Goal: Find specific page/section: Find specific page/section

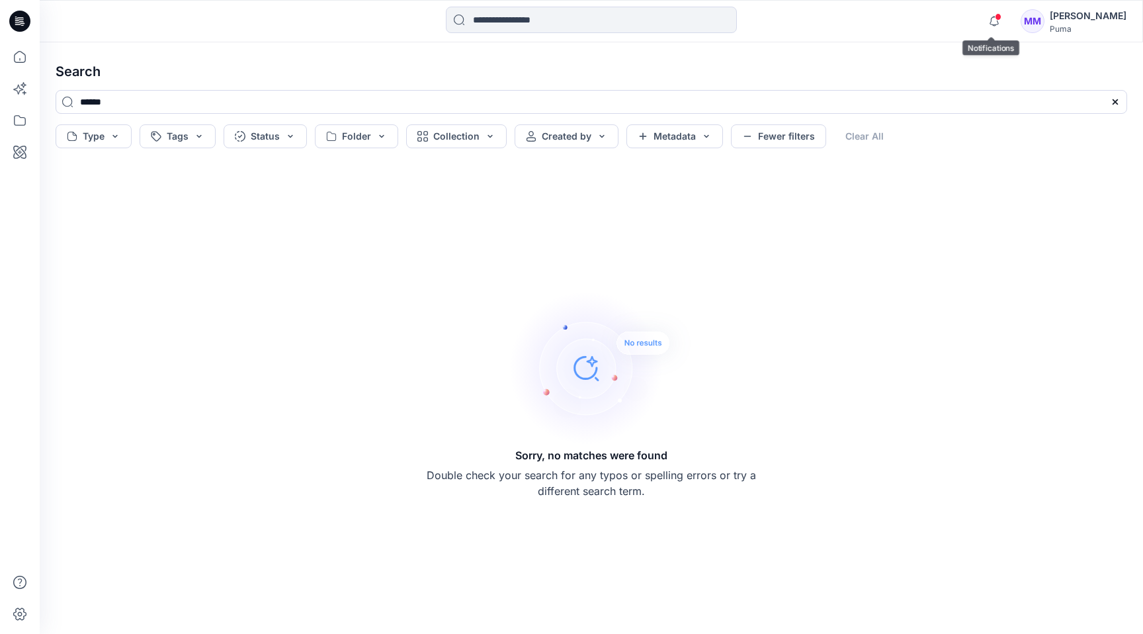
click at [24, 24] on icon at bounding box center [19, 21] width 21 height 21
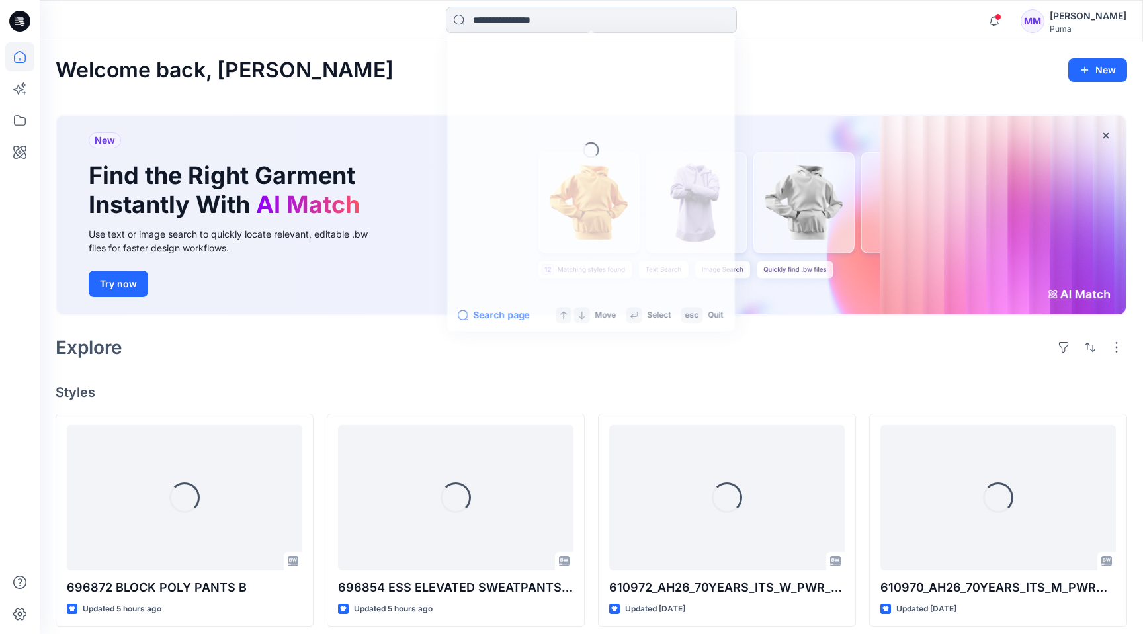
click at [579, 25] on input at bounding box center [591, 20] width 291 height 26
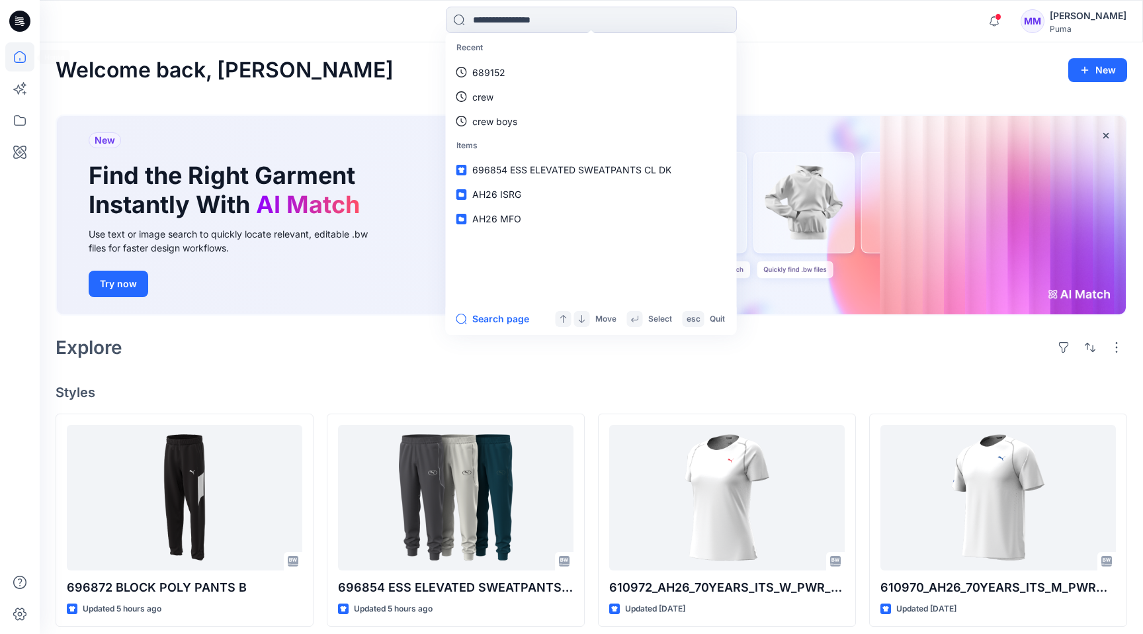
click at [21, 62] on icon at bounding box center [20, 57] width 12 height 12
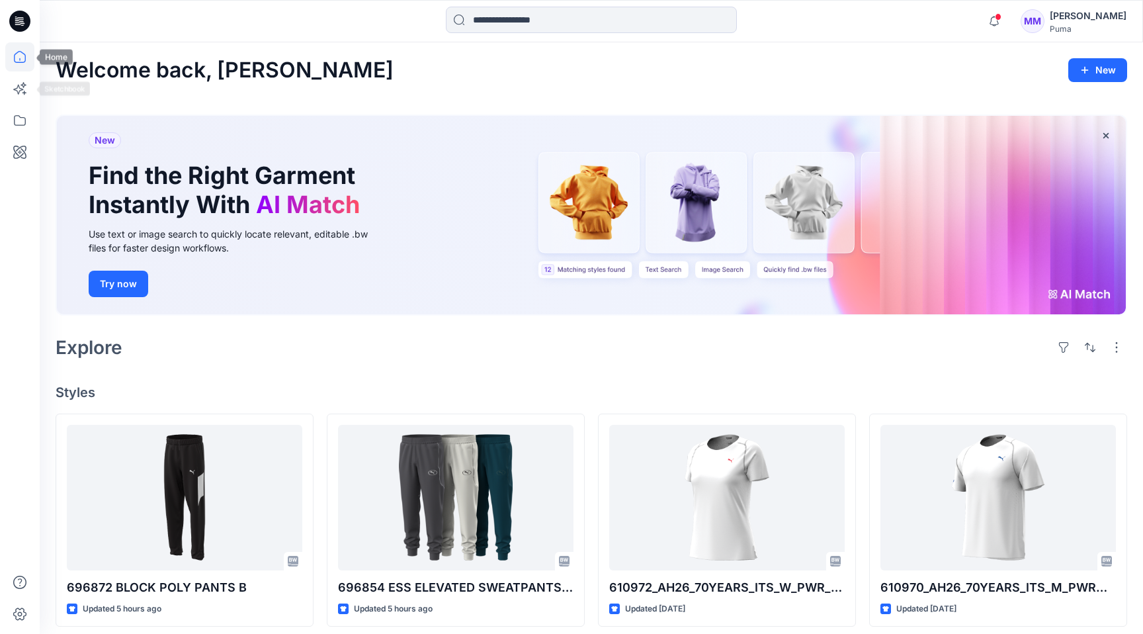
click at [21, 54] on icon at bounding box center [19, 56] width 29 height 29
click at [19, 30] on icon at bounding box center [19, 21] width 21 height 21
click at [21, 20] on icon at bounding box center [19, 21] width 21 height 21
click at [21, 124] on icon at bounding box center [20, 120] width 12 height 11
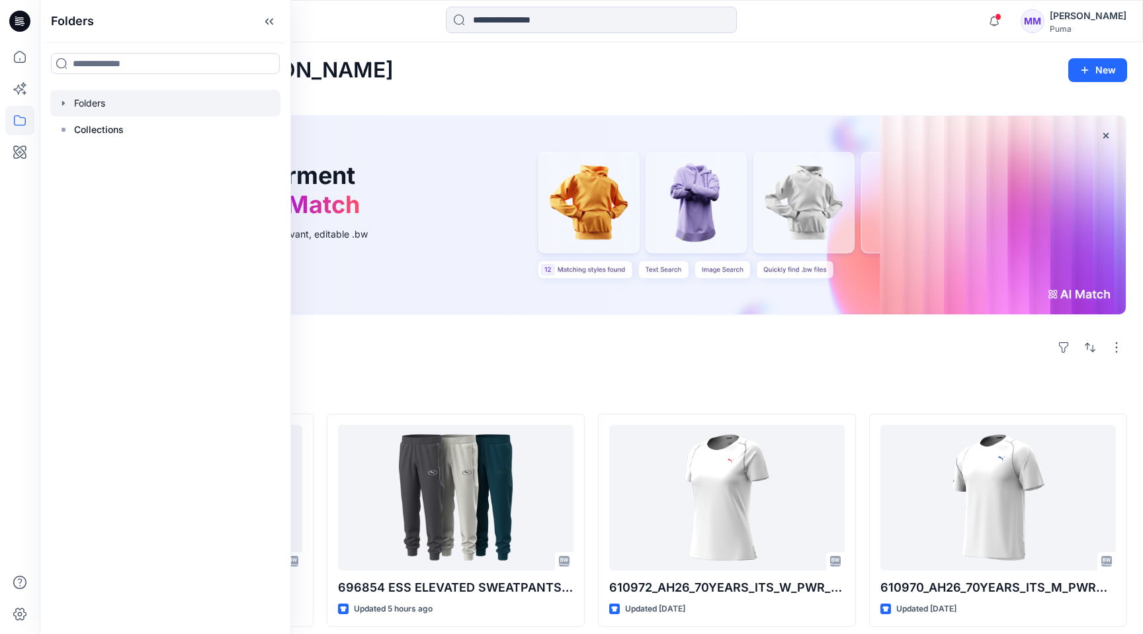
click at [65, 99] on icon "button" at bounding box center [63, 103] width 11 height 11
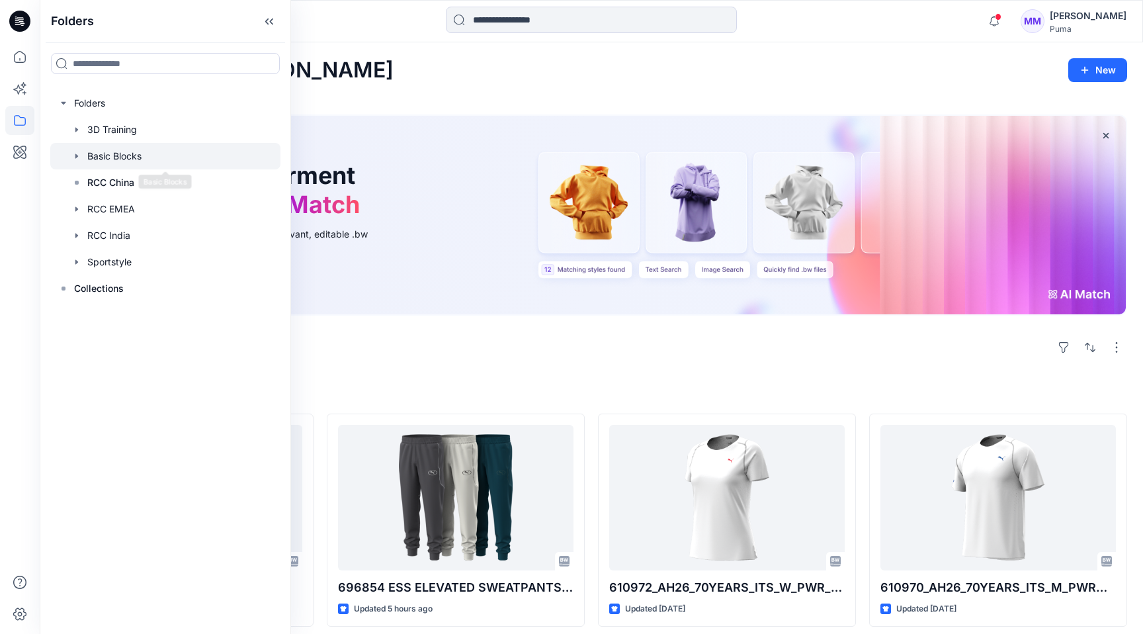
click at [80, 154] on icon "button" at bounding box center [76, 156] width 11 height 11
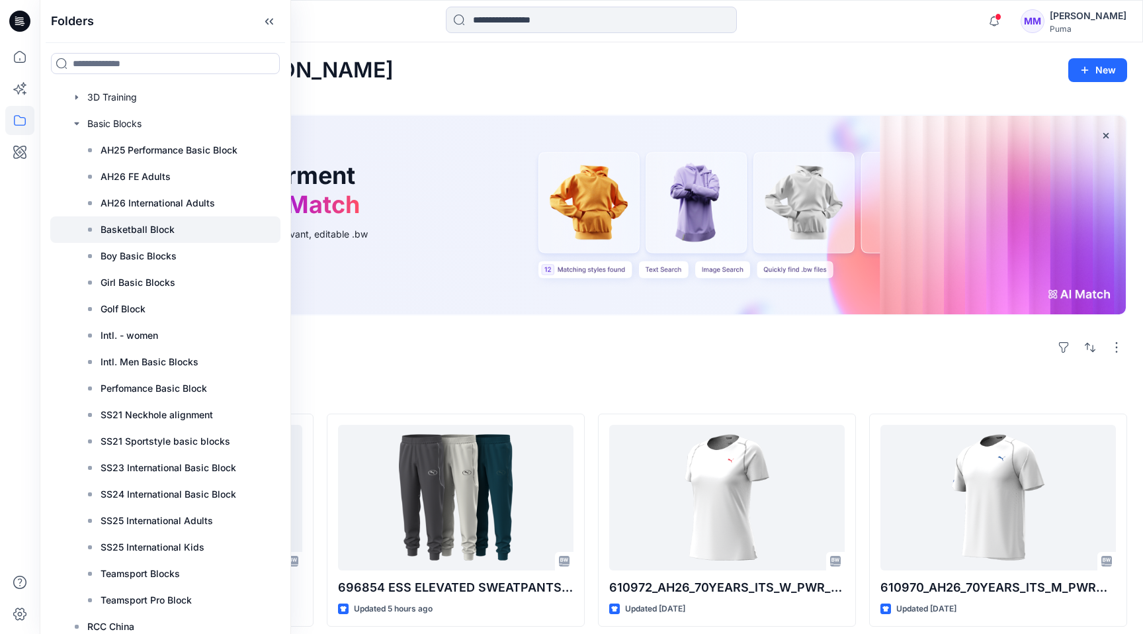
scroll to position [36, 0]
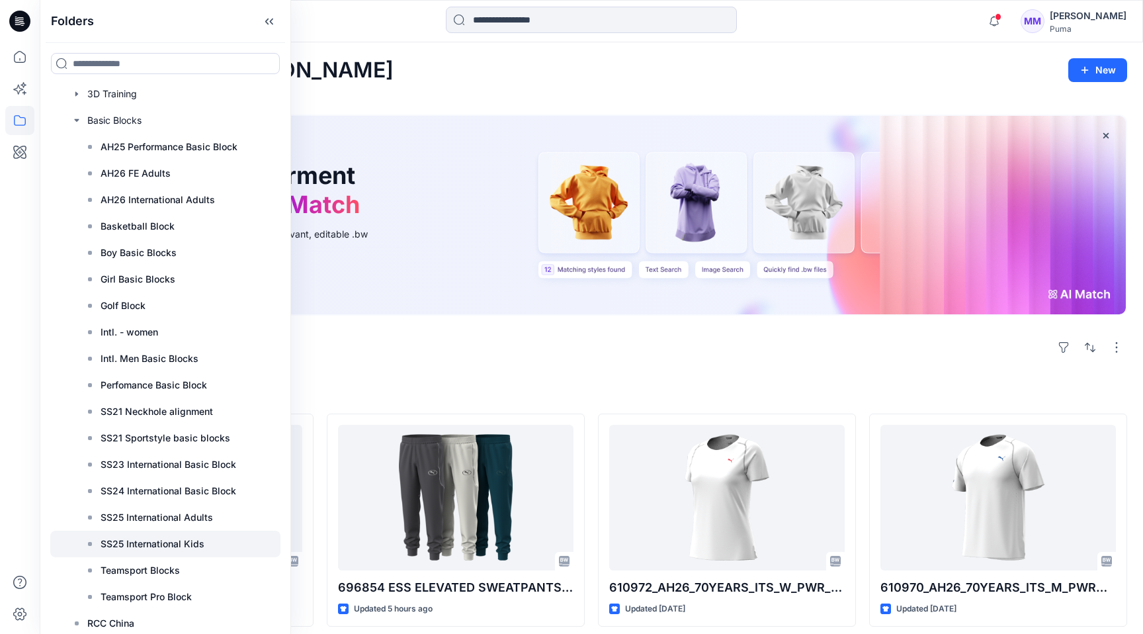
click at [142, 542] on p "SS25 International Kids" at bounding box center [153, 544] width 104 height 16
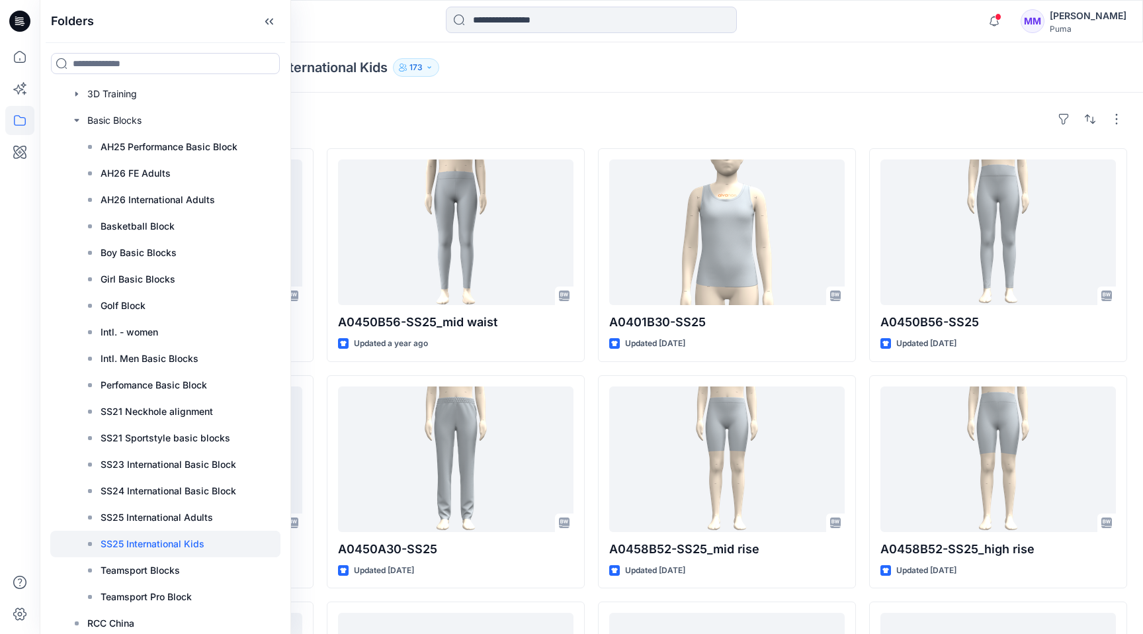
click at [554, 91] on div "Folders Basic Blocks SS25 International Kids 173" at bounding box center [591, 67] width 1103 height 50
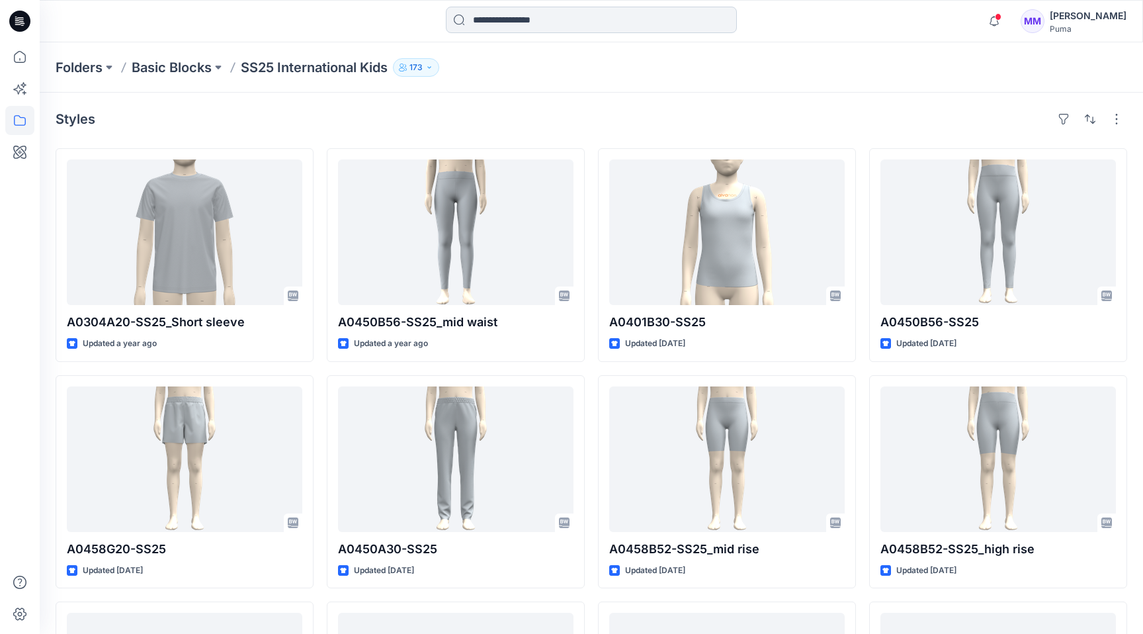
click at [544, 10] on input at bounding box center [591, 20] width 291 height 26
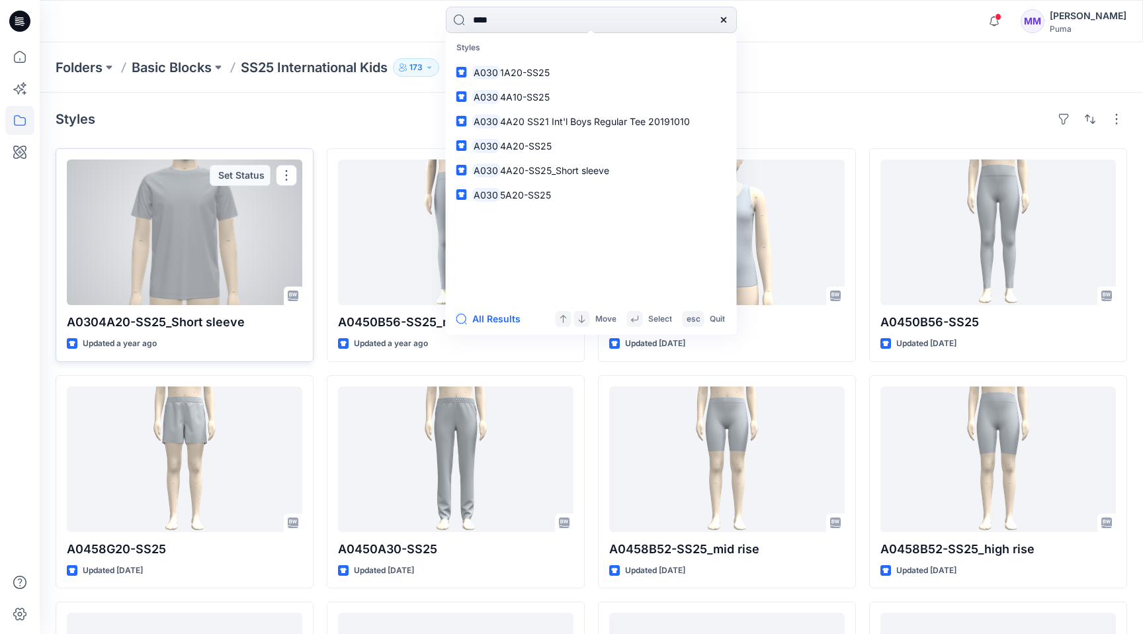
type input "****"
click at [203, 228] on div at bounding box center [184, 232] width 235 height 146
